Goal: Transaction & Acquisition: Book appointment/travel/reservation

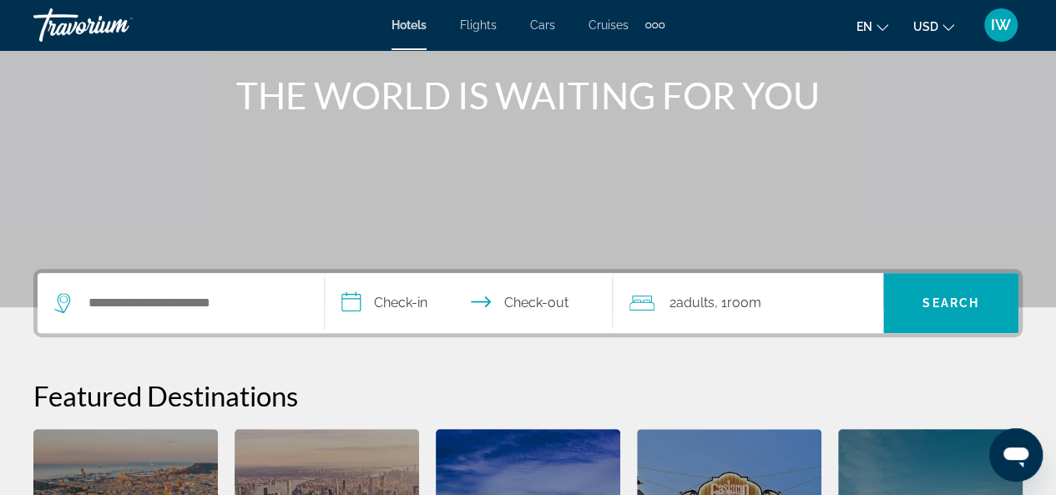
scroll to position [250, 0]
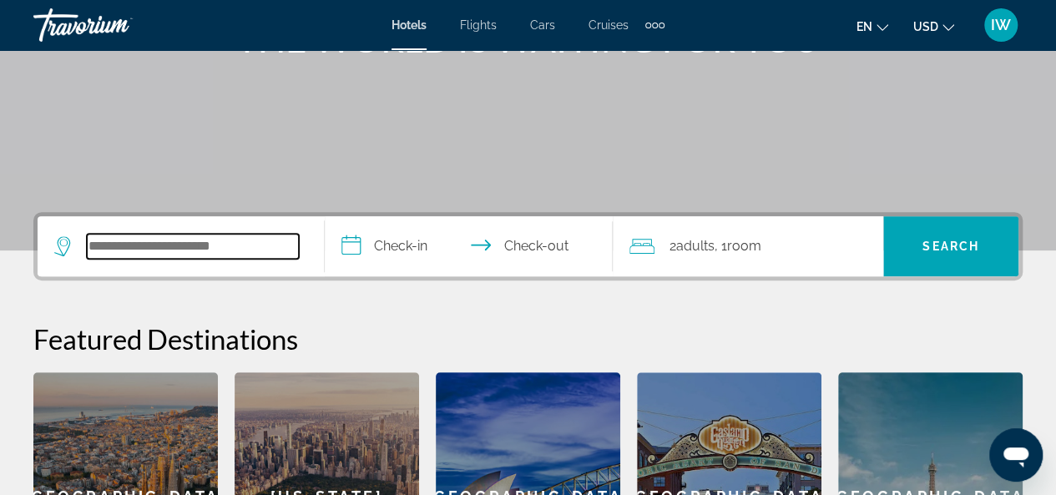
click at [254, 234] on input "Search widget" at bounding box center [193, 246] width 212 height 25
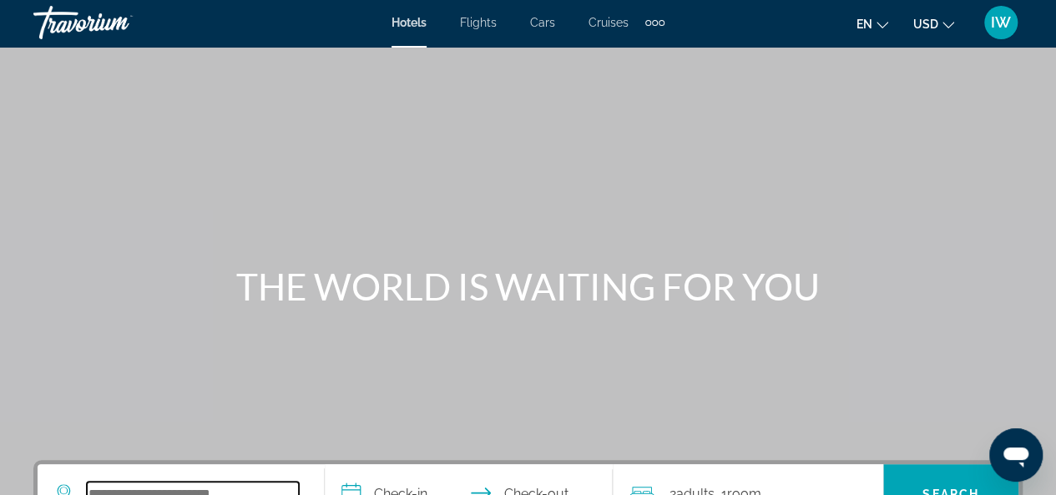
scroll to position [0, 0]
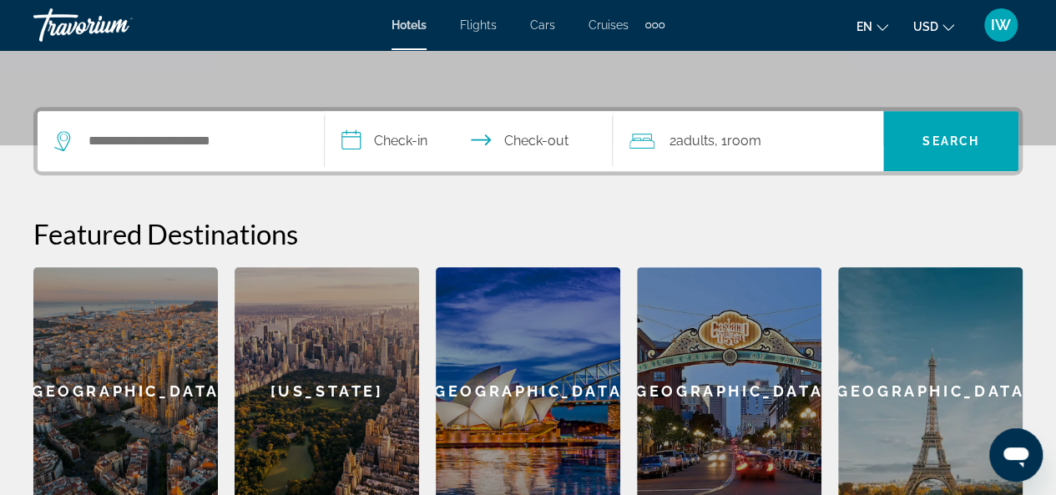
scroll to position [334, 0]
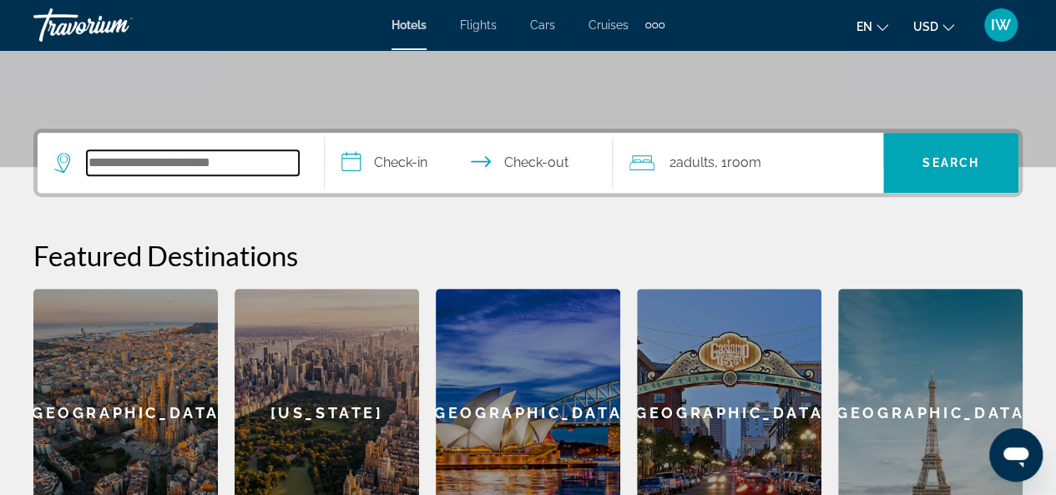
click at [205, 156] on input "Search widget" at bounding box center [193, 162] width 212 height 25
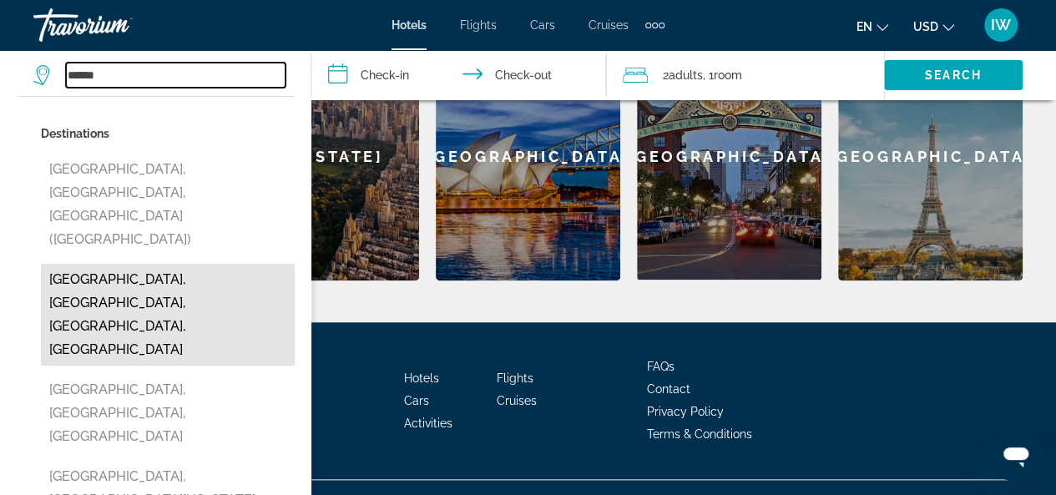
scroll to position [621, 0]
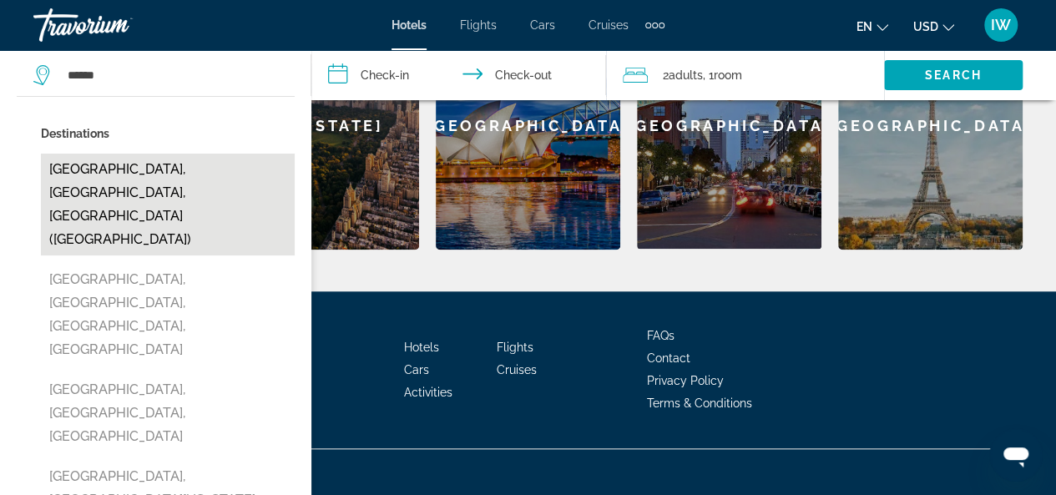
click at [161, 165] on button "[GEOGRAPHIC_DATA], [GEOGRAPHIC_DATA], [GEOGRAPHIC_DATA] ([GEOGRAPHIC_DATA])" at bounding box center [168, 205] width 254 height 102
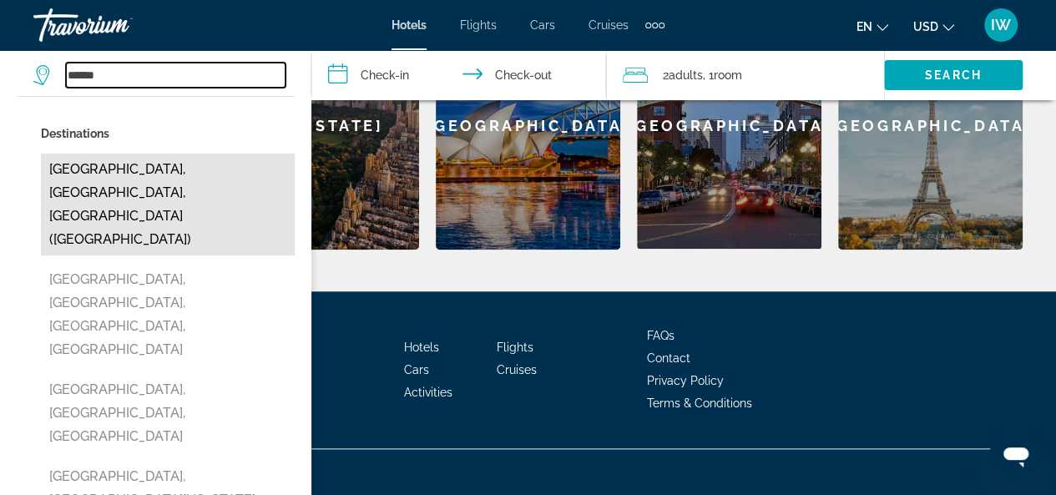
type input "**********"
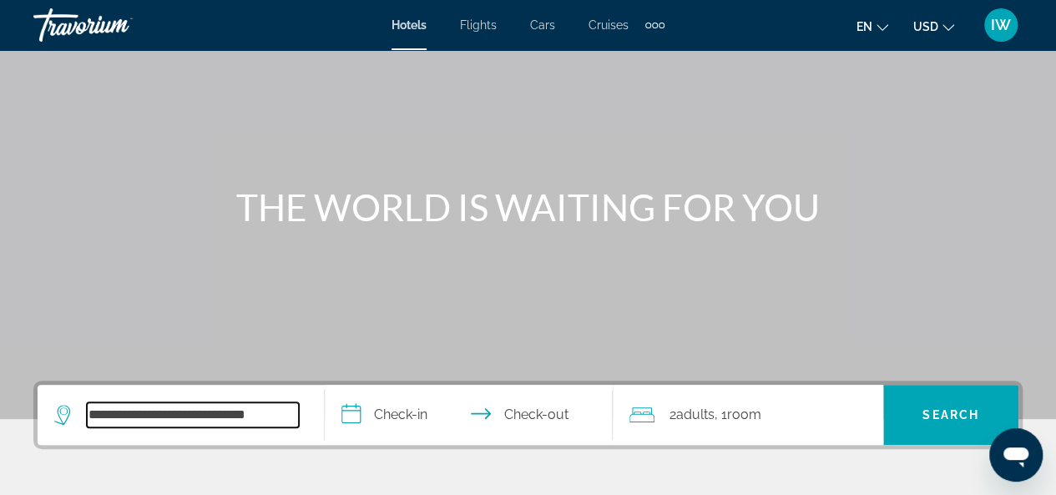
scroll to position [120, 0]
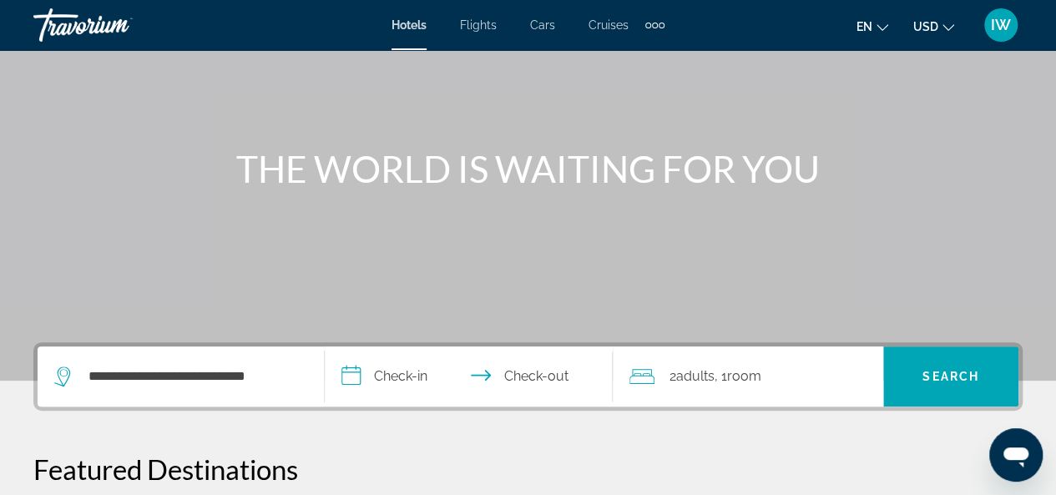
click at [399, 377] on input "**********" at bounding box center [472, 378] width 294 height 65
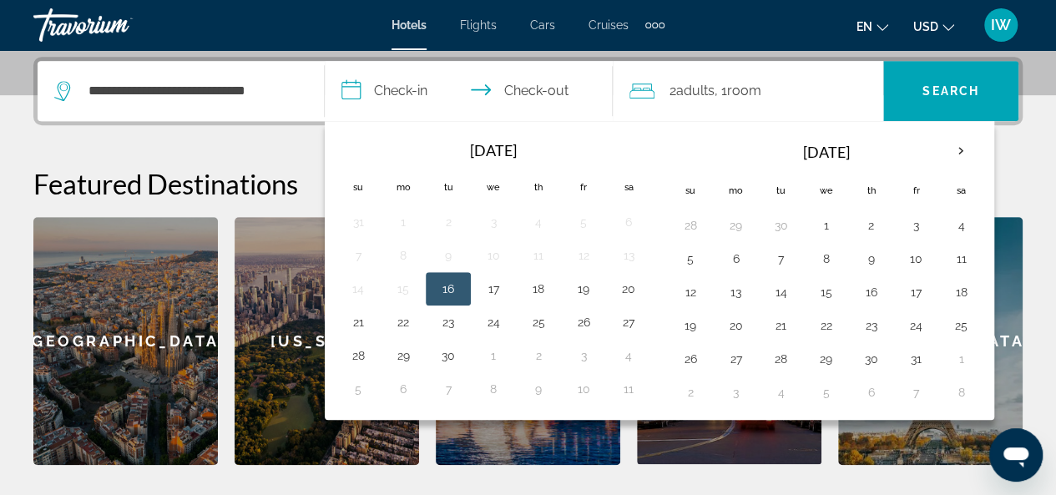
scroll to position [407, 0]
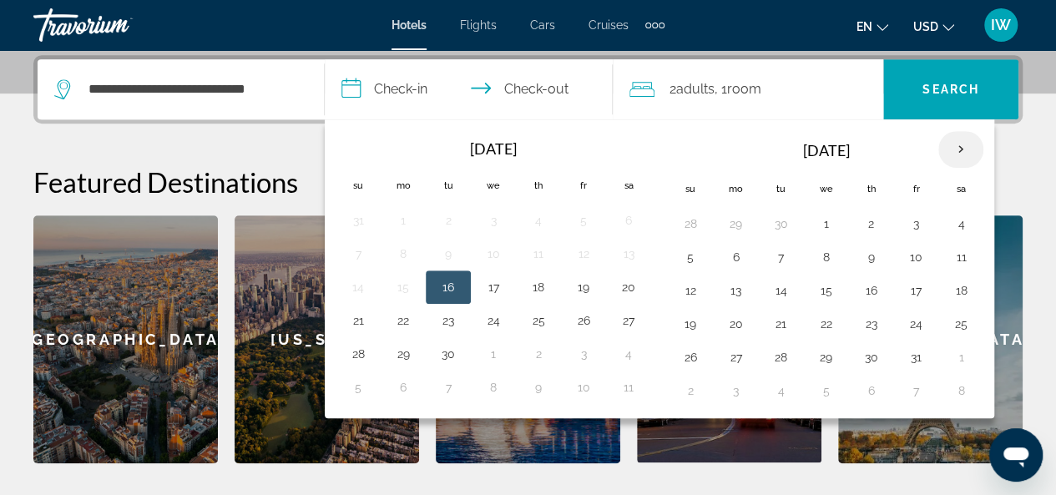
click at [950, 144] on th "Next month" at bounding box center [960, 149] width 45 height 37
click at [952, 149] on th "Next month" at bounding box center [960, 149] width 45 height 37
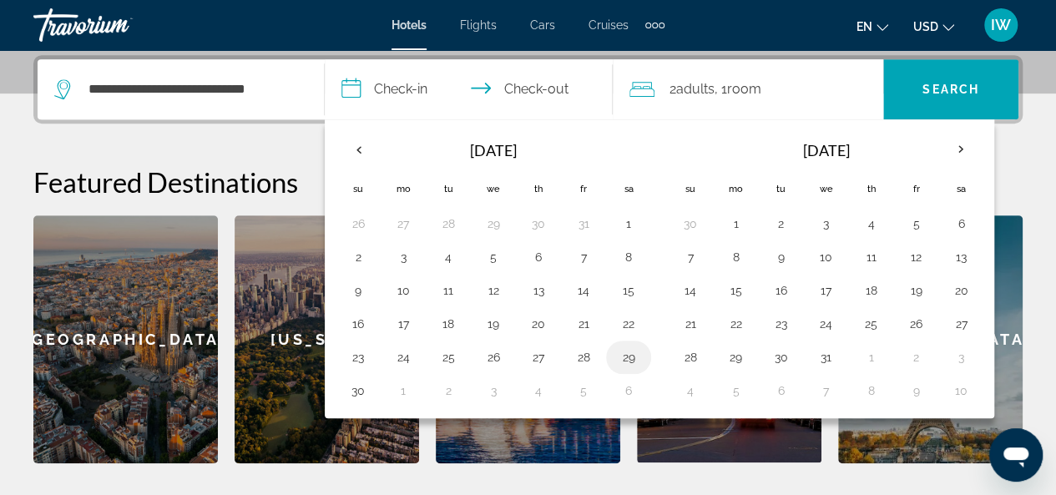
click at [628, 351] on button "29" at bounding box center [628, 357] width 27 height 23
click at [407, 386] on button "1" at bounding box center [403, 390] width 27 height 23
type input "**********"
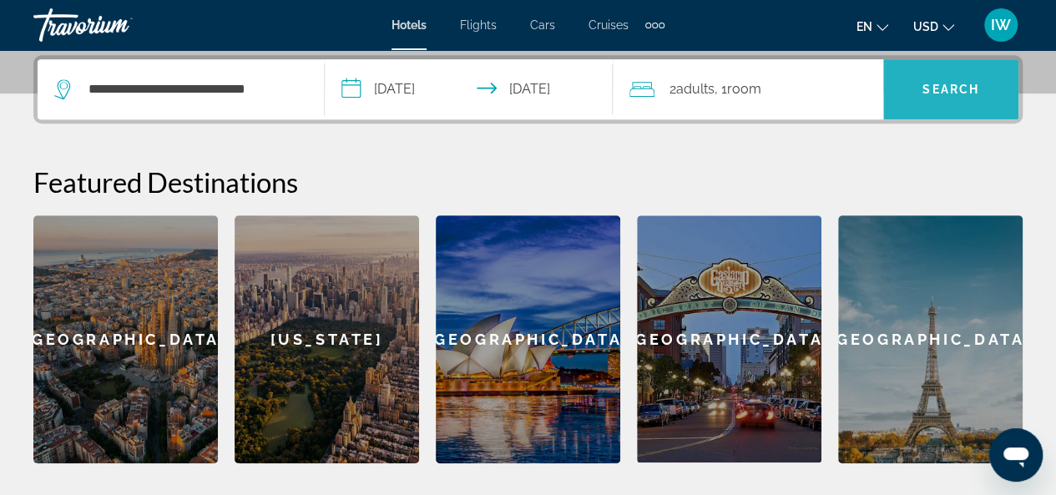
click at [943, 84] on span "Search" at bounding box center [950, 89] width 57 height 13
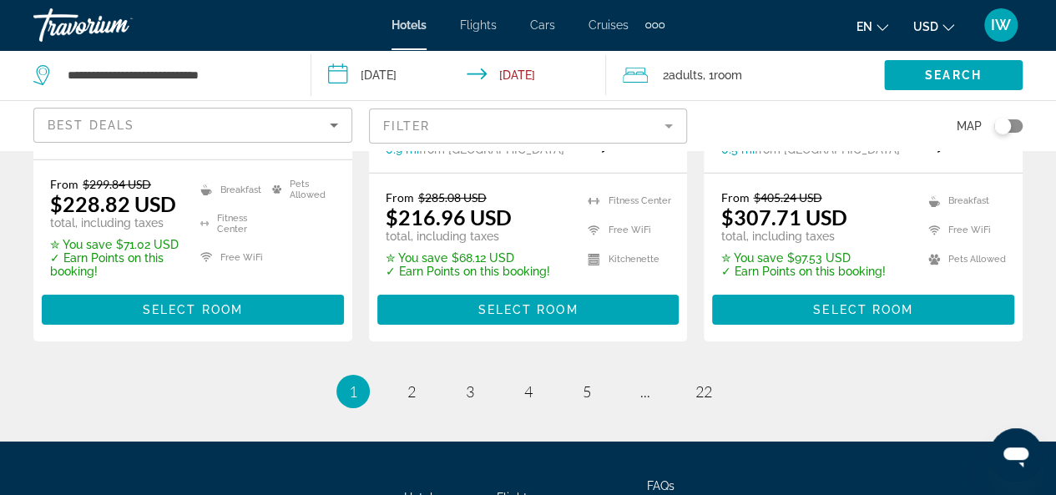
scroll to position [2588, 0]
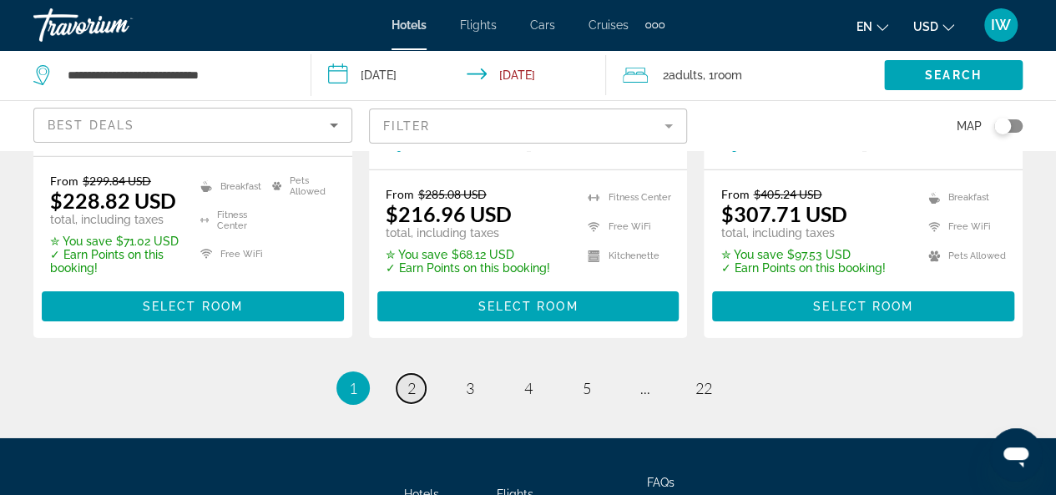
click at [407, 379] on span "2" at bounding box center [411, 388] width 8 height 18
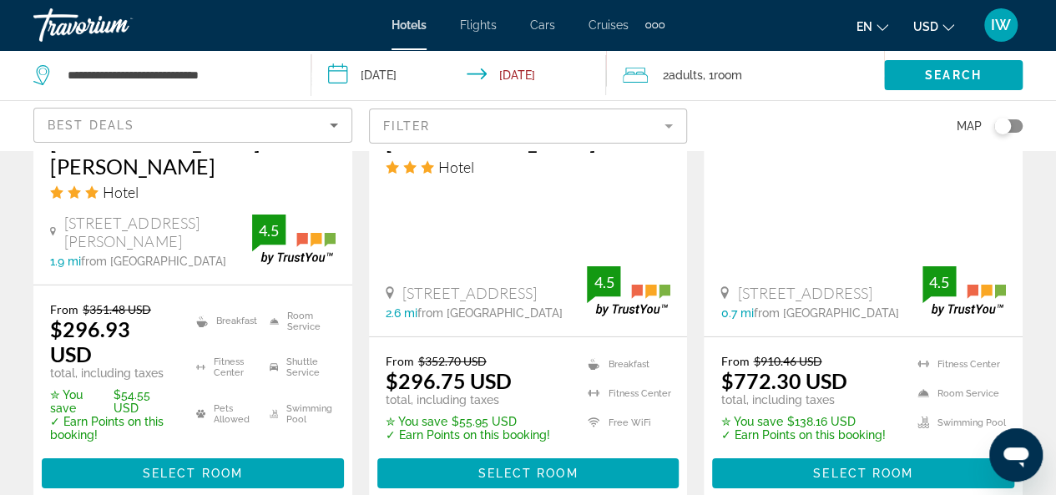
scroll to position [2505, 0]
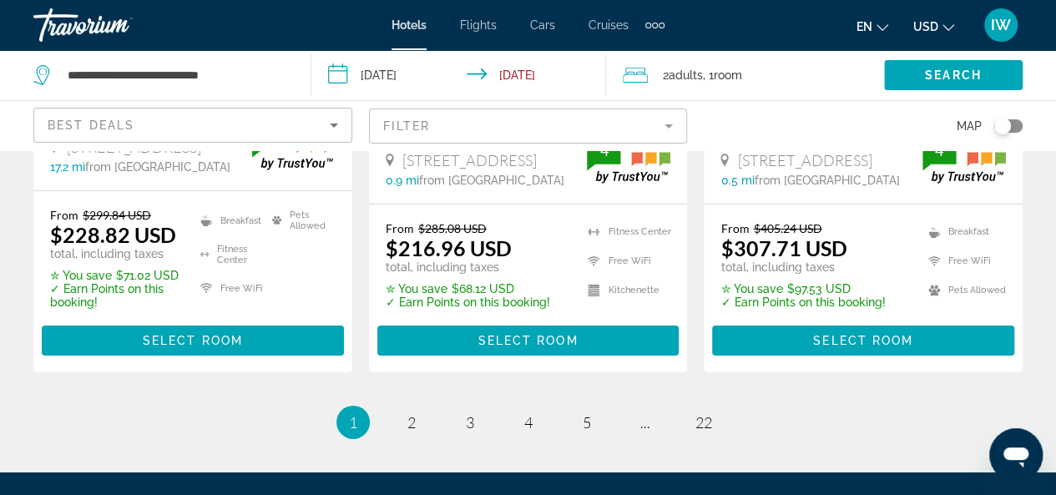
scroll to position [2588, 0]
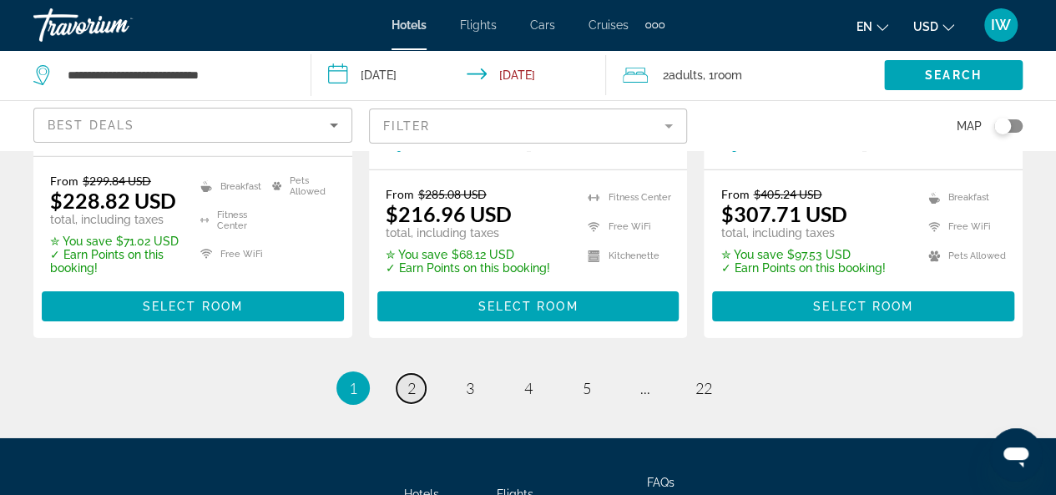
click at [414, 379] on span "2" at bounding box center [411, 388] width 8 height 18
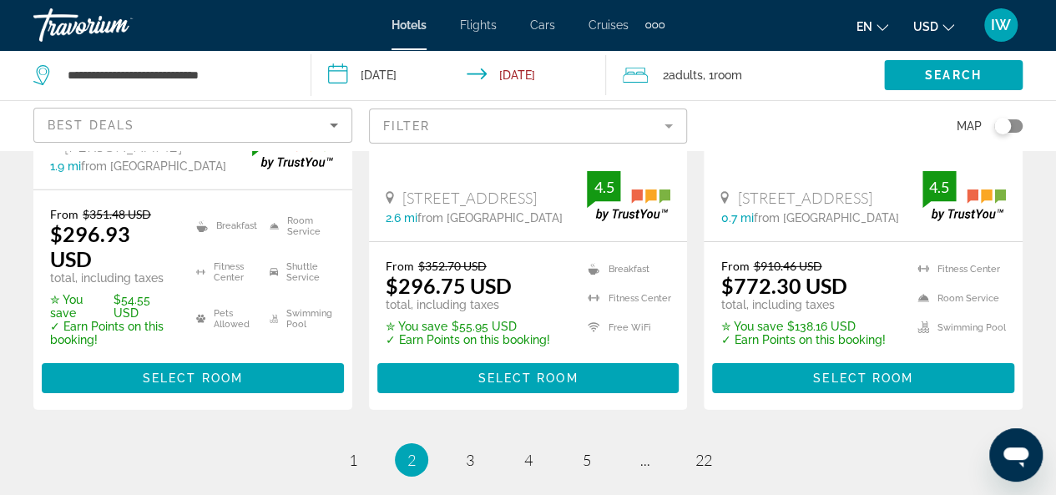
scroll to position [2629, 0]
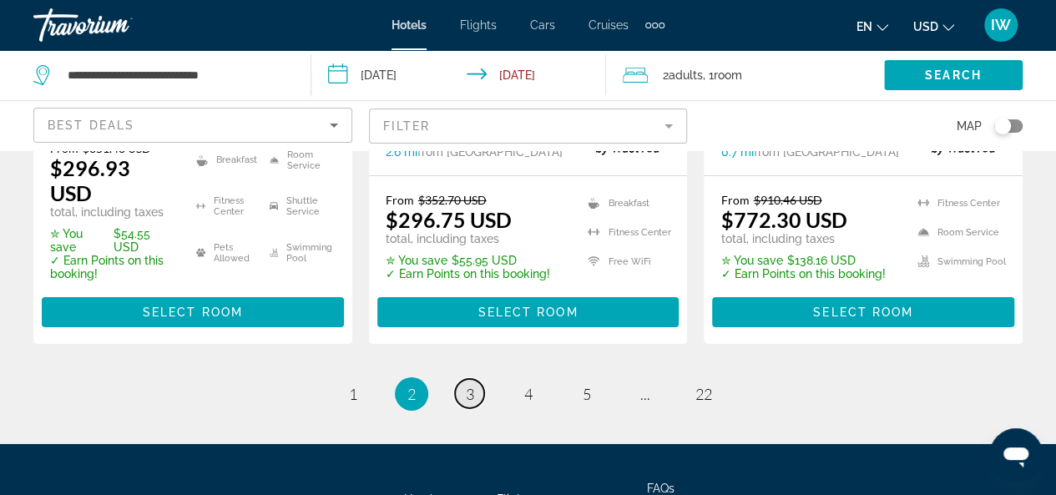
click at [470, 385] on span "3" at bounding box center [470, 394] width 8 height 18
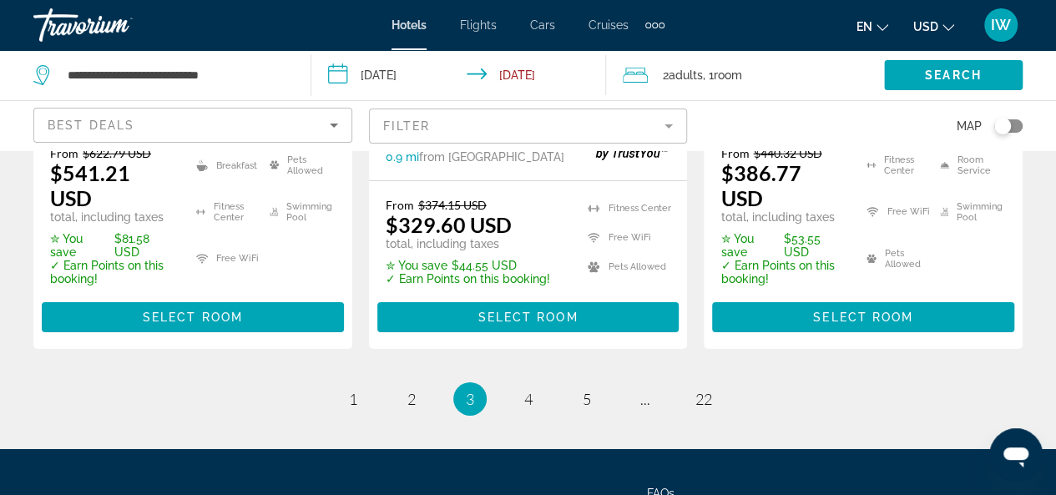
scroll to position [2655, 0]
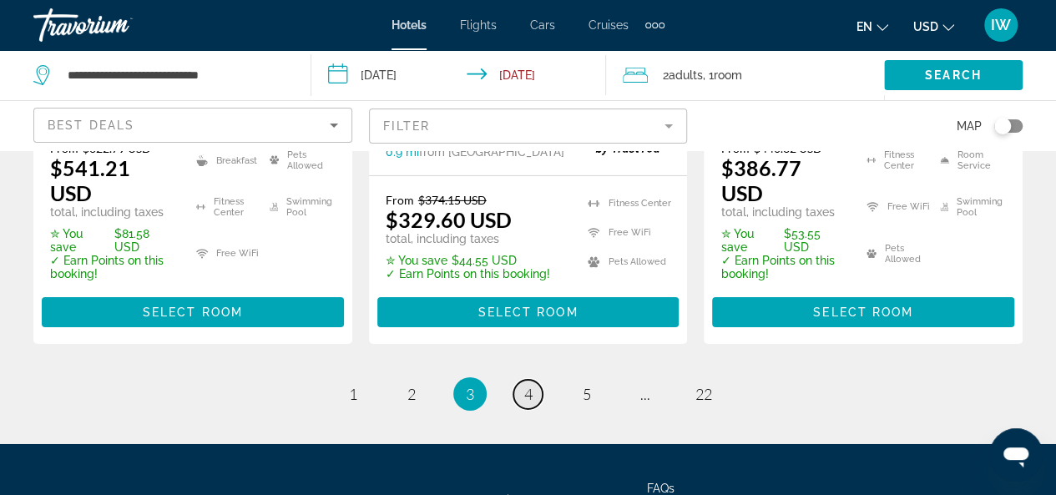
click at [528, 385] on span "4" at bounding box center [528, 394] width 8 height 18
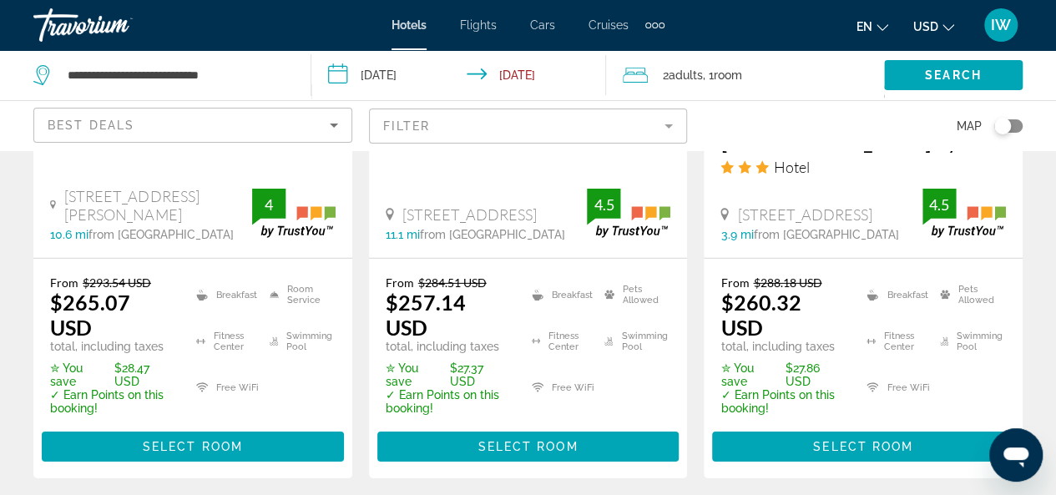
scroll to position [2588, 0]
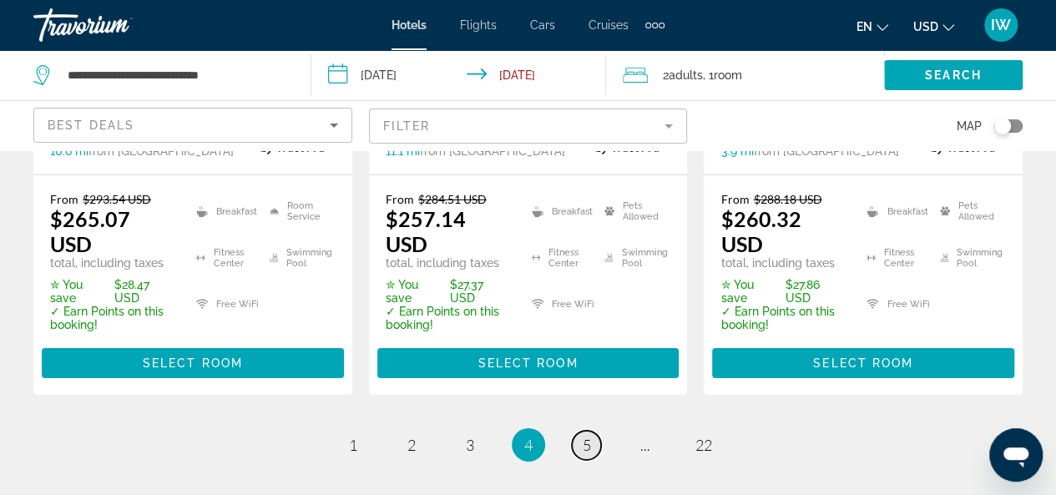
click at [583, 436] on span "5" at bounding box center [587, 445] width 8 height 18
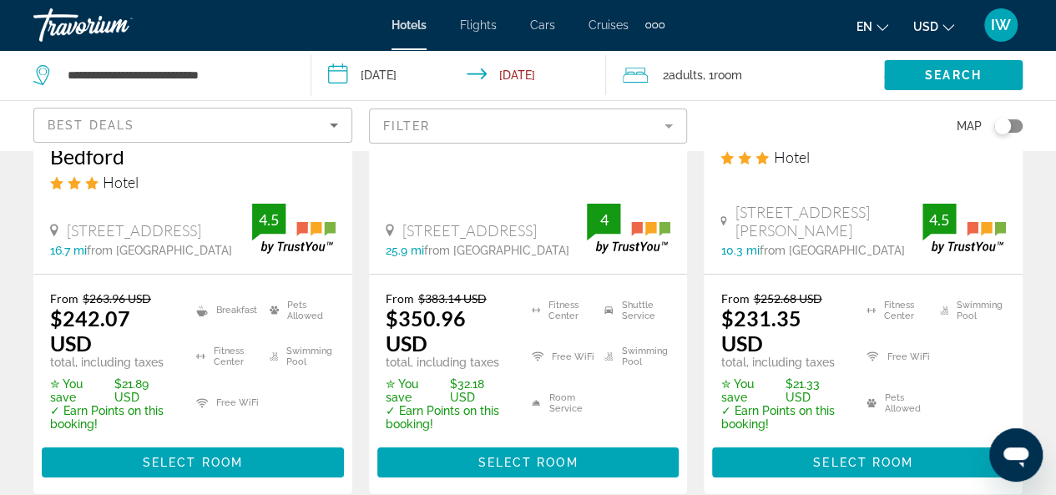
scroll to position [2588, 0]
